Goal: Information Seeking & Learning: Learn about a topic

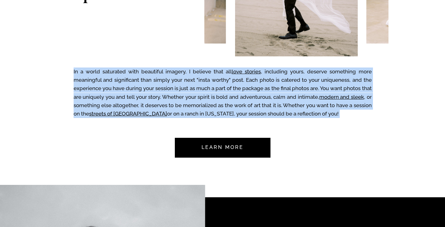
scroll to position [449, 0]
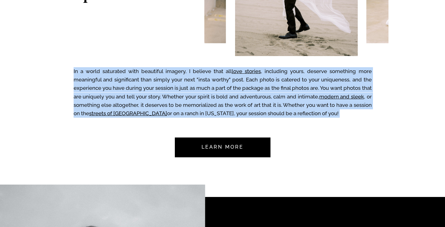
click at [223, 154] on nav "Learn more" at bounding box center [222, 148] width 58 height 20
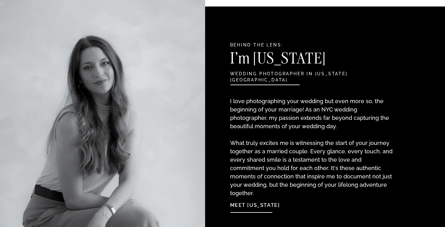
scroll to position [646, 0]
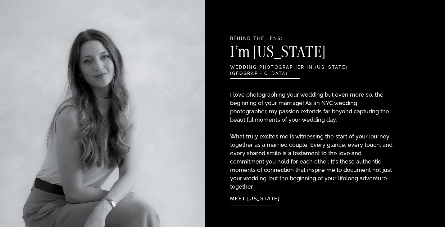
click at [326, 117] on p "I love photographing your wedding but even more so, the beginning of your marri…" at bounding box center [312, 135] width 164 height 88
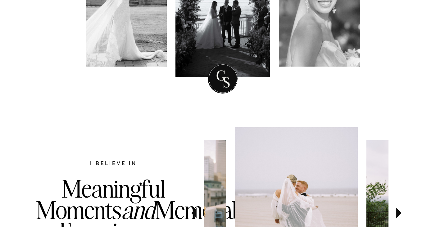
scroll to position [0, 0]
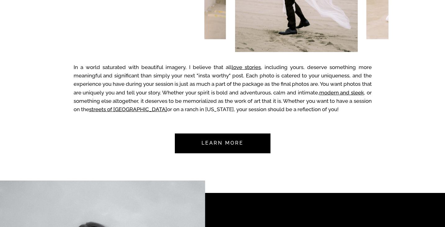
click at [231, 145] on nav "Learn more" at bounding box center [222, 144] width 58 height 20
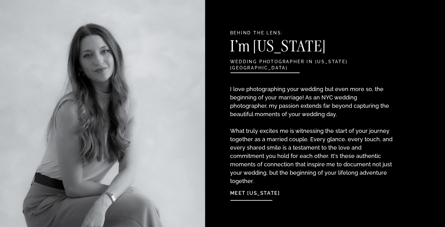
scroll to position [651, 0]
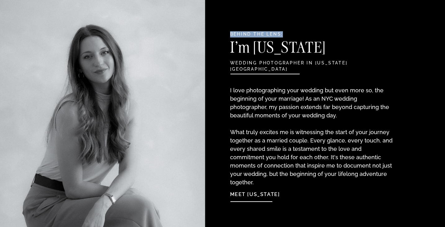
drag, startPoint x: 230, startPoint y: 34, endPoint x: 289, endPoint y: 34, distance: 59.3
click at [289, 34] on h2 "Behind the Lens:" at bounding box center [296, 34] width 132 height 7
copy h2 "Behind the Lens:"
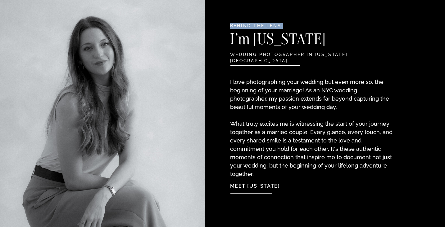
scroll to position [662, 0]
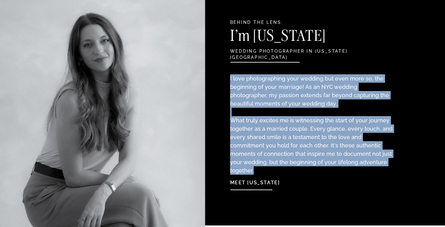
drag, startPoint x: 230, startPoint y: 77, endPoint x: 369, endPoint y: 162, distance: 163.4
click at [369, 162] on p "I love photographing your wedding but even more so, the beginning of your marri…" at bounding box center [312, 118] width 164 height 88
copy p "I love photographing your wedding but even more so, the beginning of your marri…"
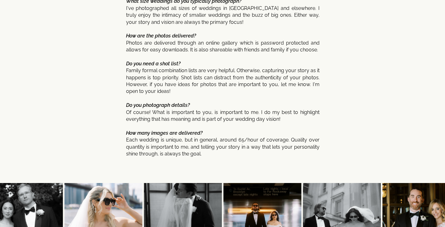
scroll to position [3354, 0]
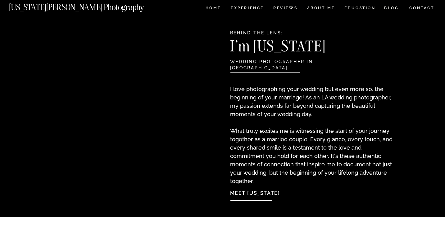
scroll to position [516, 0]
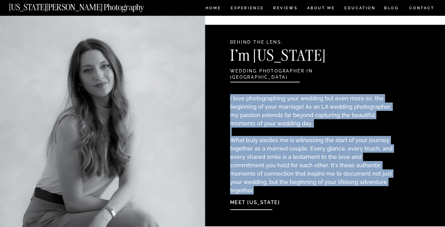
drag, startPoint x: 230, startPoint y: 96, endPoint x: 387, endPoint y: 182, distance: 178.6
click at [387, 182] on p "I love photographing your wedding but even more so, the beginning of your marri…" at bounding box center [312, 138] width 164 height 88
copy p "I love photographing your wedding but even more so, the beginning of your marri…"
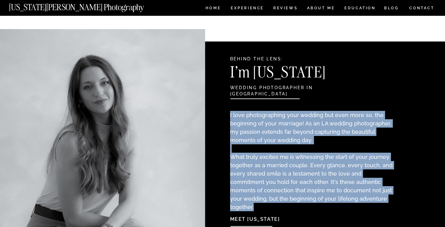
scroll to position [510, 0]
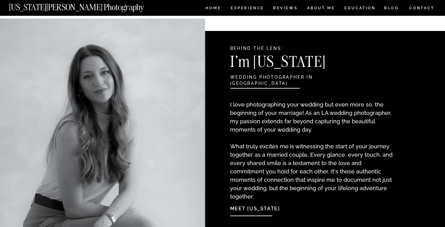
click at [262, 67] on h3 "I'm [US_STATE]" at bounding box center [297, 63] width 135 height 19
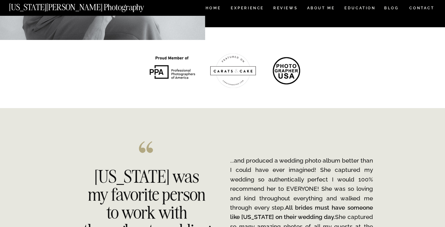
scroll to position [725, 0]
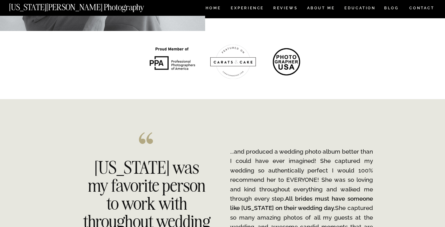
drag, startPoint x: 287, startPoint y: 61, endPoint x: 294, endPoint y: 70, distance: 12.0
click at [294, 70] on div at bounding box center [286, 62] width 31 height 31
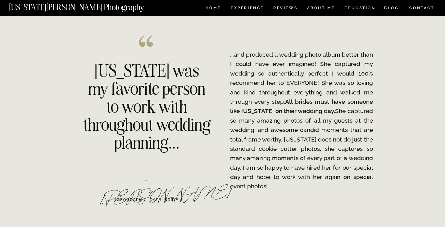
scroll to position [822, 0]
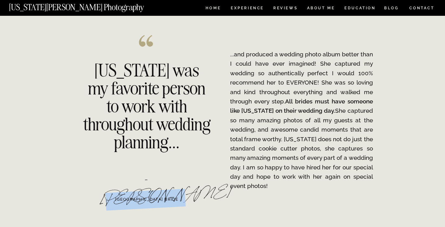
drag, startPoint x: 120, startPoint y: 184, endPoint x: 170, endPoint y: 185, distance: 50.3
click at [170, 185] on div "- [PERSON_NAME]" at bounding box center [146, 184] width 95 height 26
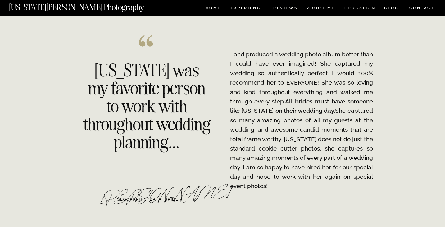
click at [175, 190] on div "- [PERSON_NAME]" at bounding box center [146, 184] width 95 height 26
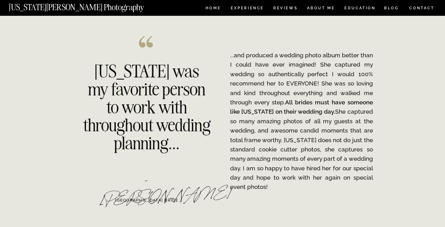
scroll to position [826, 0]
